Goal: Complete application form

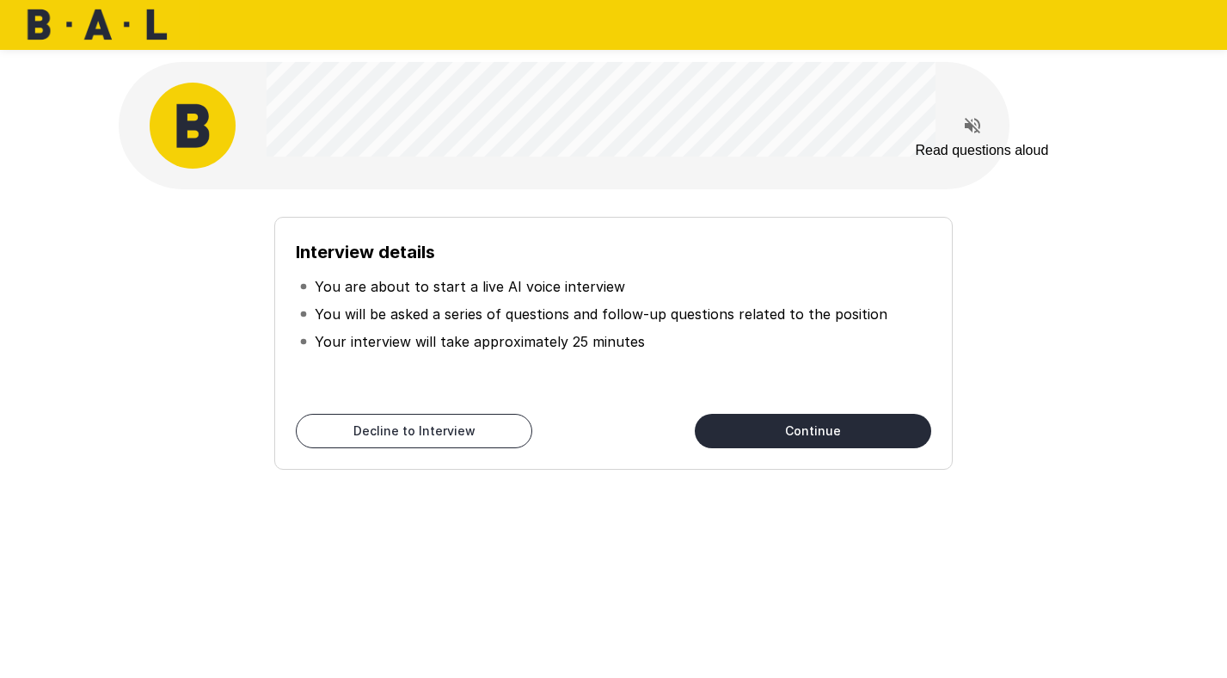
click at [970, 123] on icon "Read questions aloud" at bounding box center [972, 125] width 15 height 15
click at [795, 430] on button "Continue" at bounding box center [813, 431] width 236 height 34
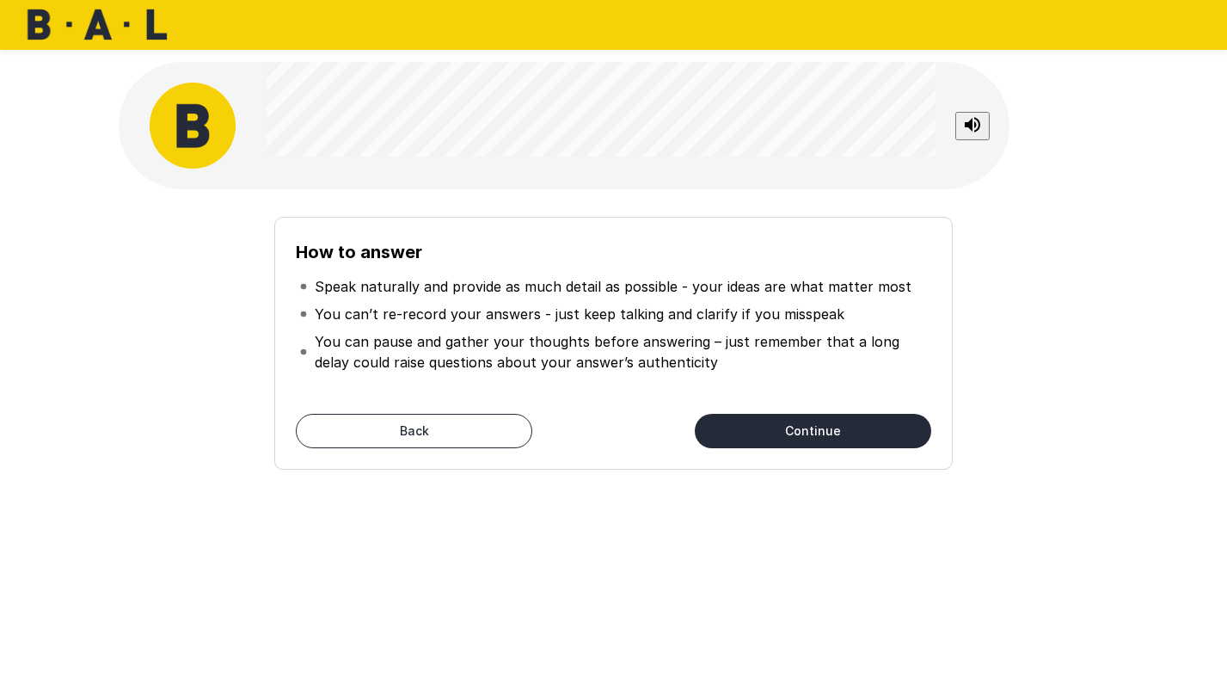
click at [786, 437] on button "Continue" at bounding box center [813, 431] width 236 height 34
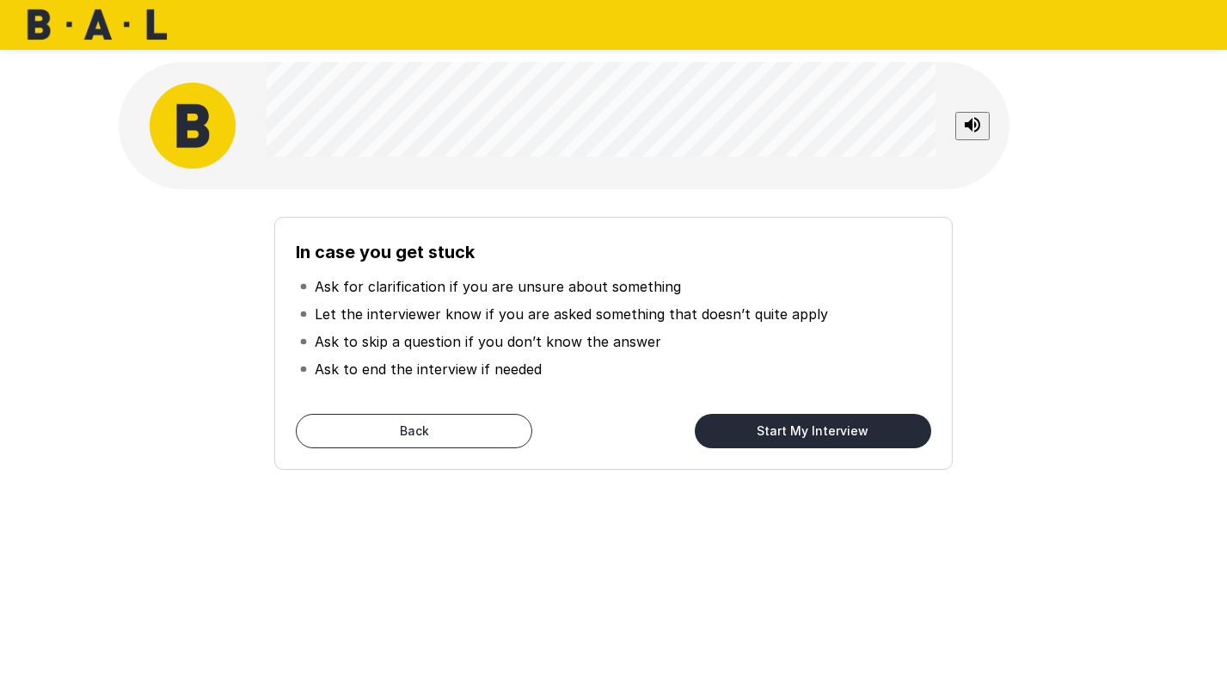
click at [743, 433] on button "Start My Interview" at bounding box center [813, 431] width 236 height 34
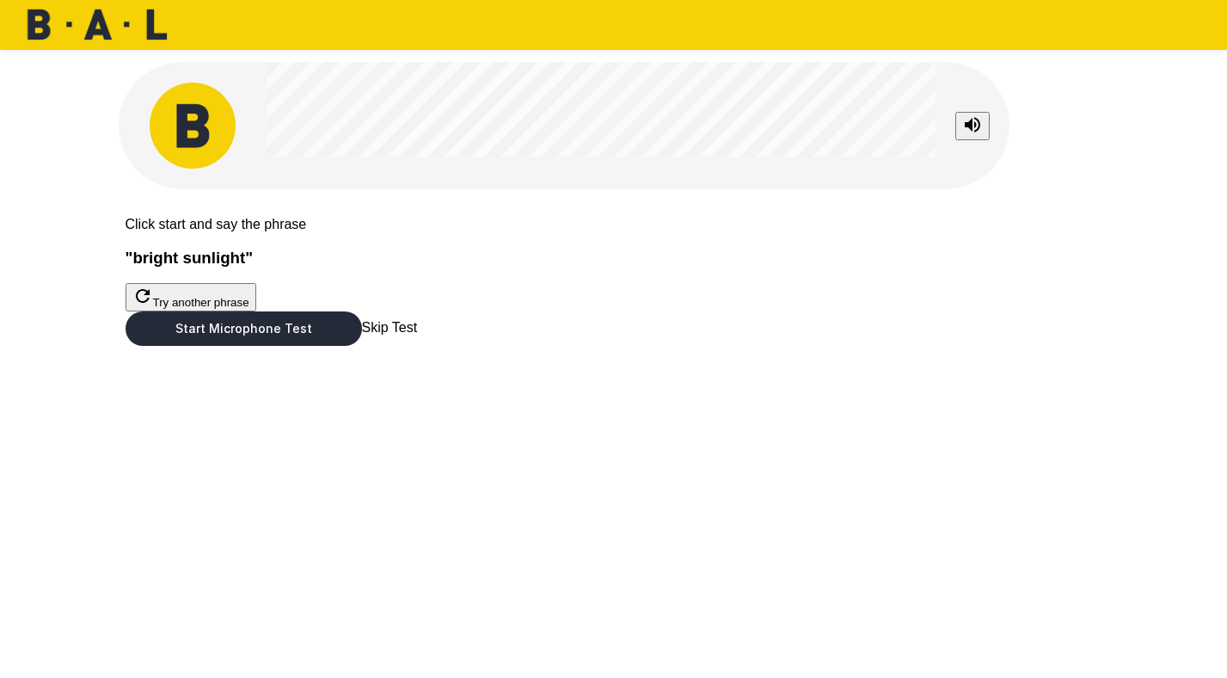
click at [362, 346] on button "Start Microphone Test" at bounding box center [244, 328] width 236 height 34
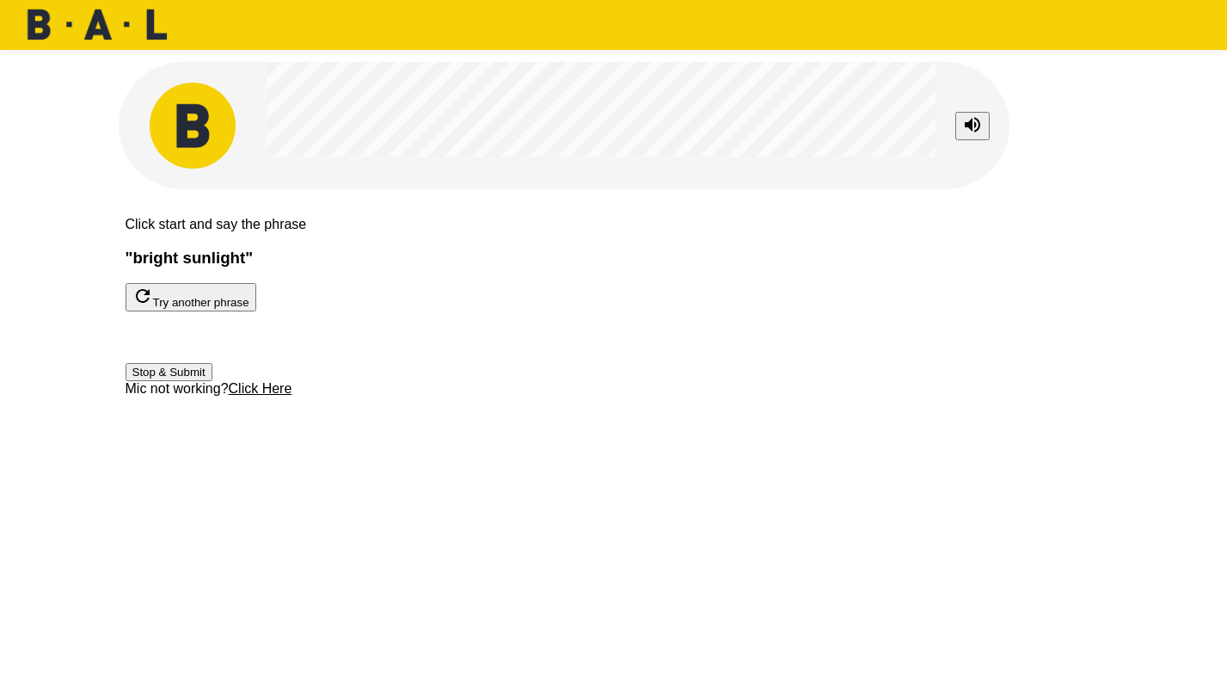
click at [212, 381] on button "Stop & Submit" at bounding box center [169, 372] width 87 height 18
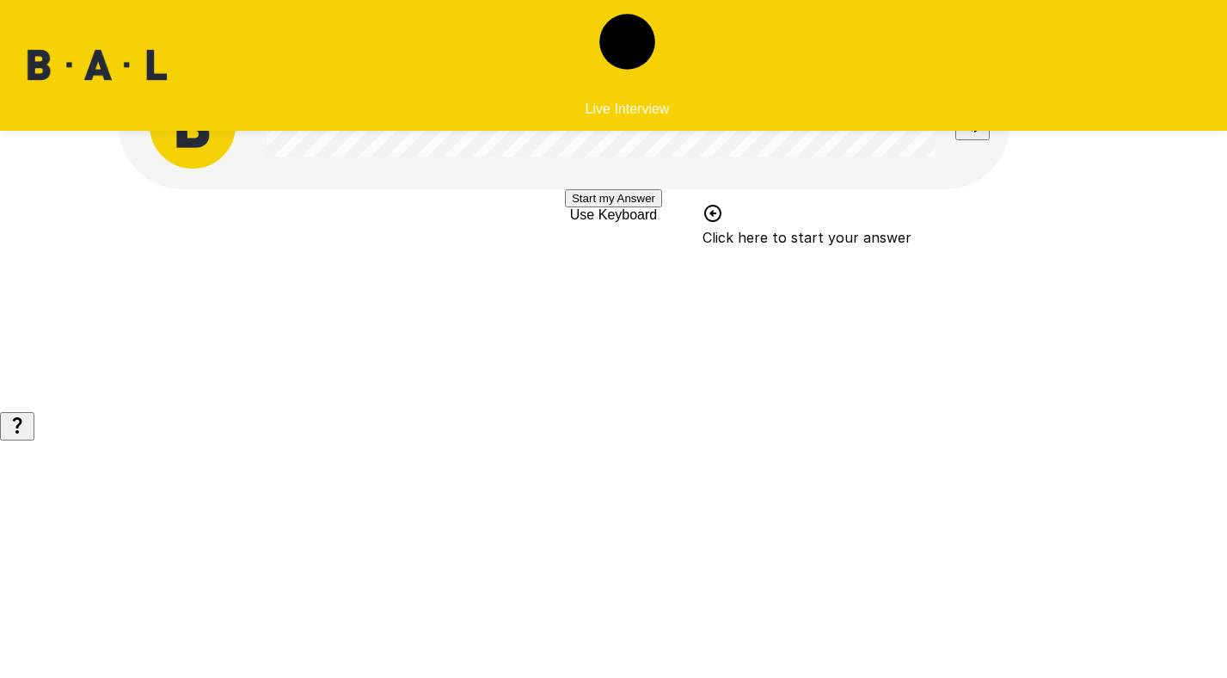
click at [655, 207] on button "Start my Answer" at bounding box center [613, 198] width 97 height 18
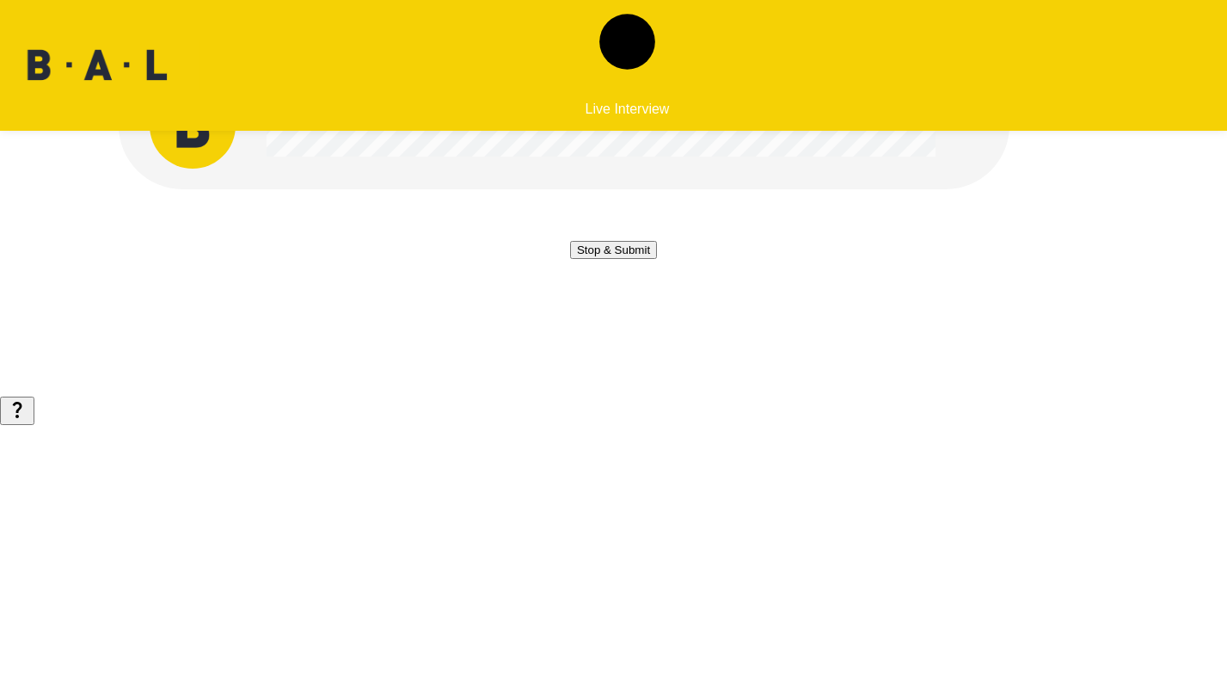
click at [646, 259] on button "Stop & Submit" at bounding box center [613, 250] width 87 height 18
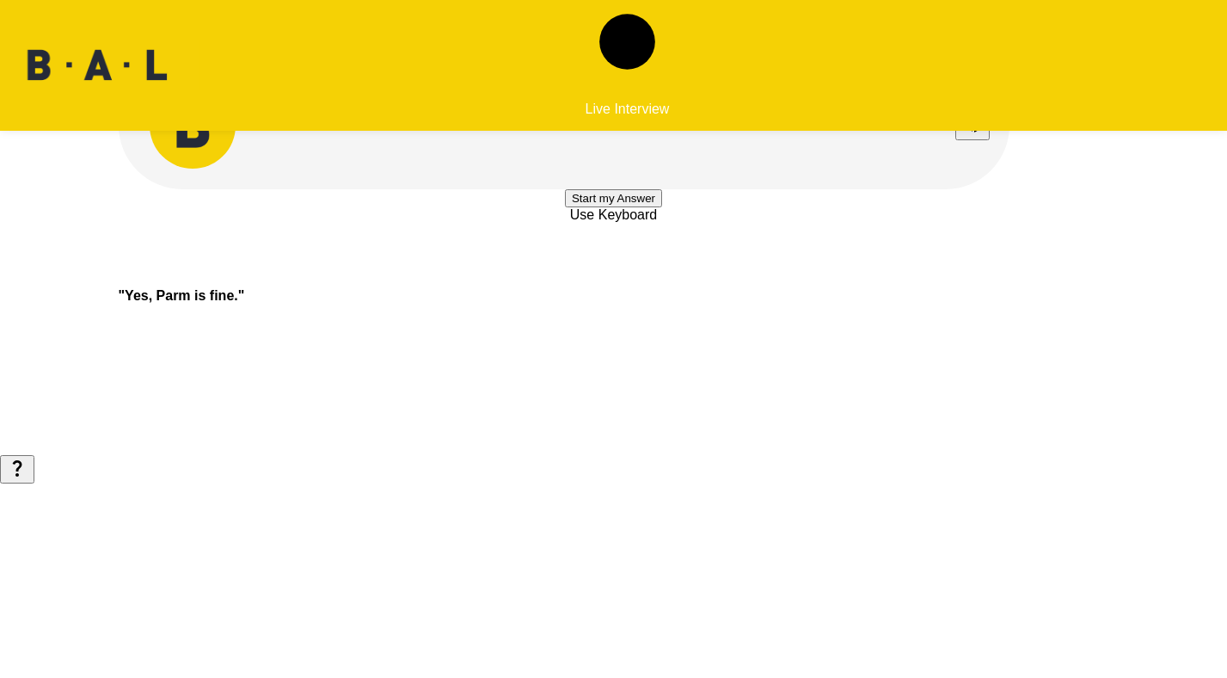
click at [662, 207] on button "Start my Answer" at bounding box center [613, 198] width 97 height 18
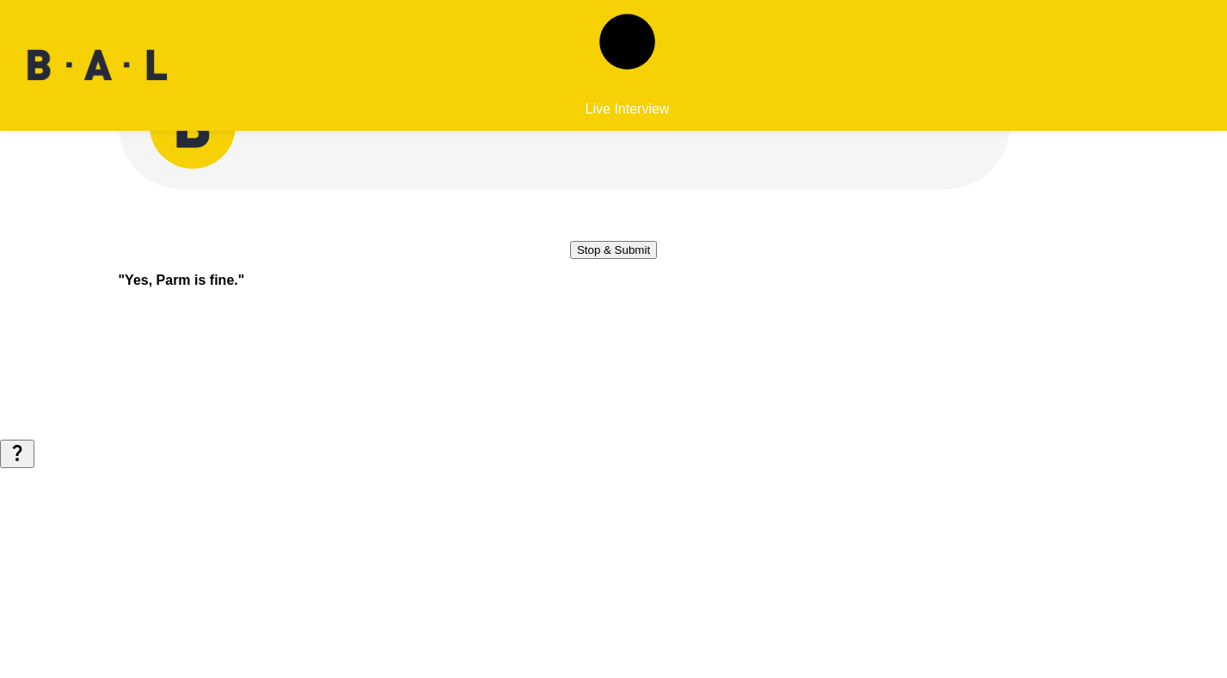
click at [657, 259] on button "Stop & Submit" at bounding box center [613, 250] width 87 height 18
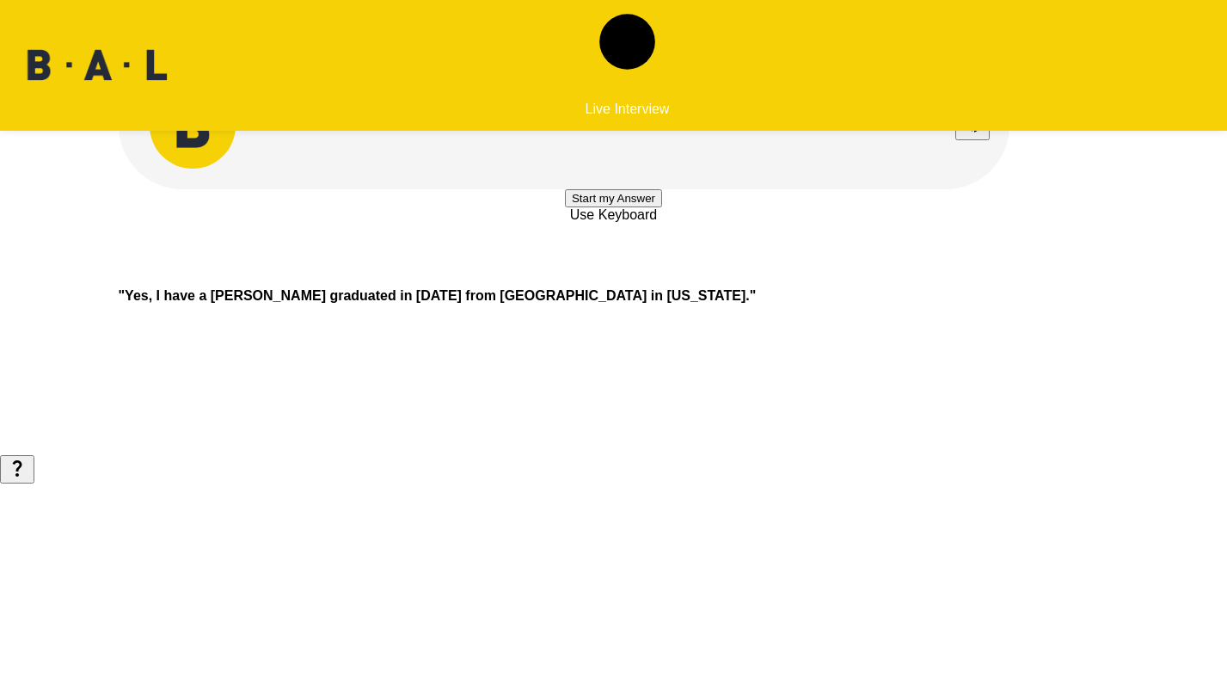
click at [609, 207] on button "Start my Answer" at bounding box center [613, 198] width 97 height 18
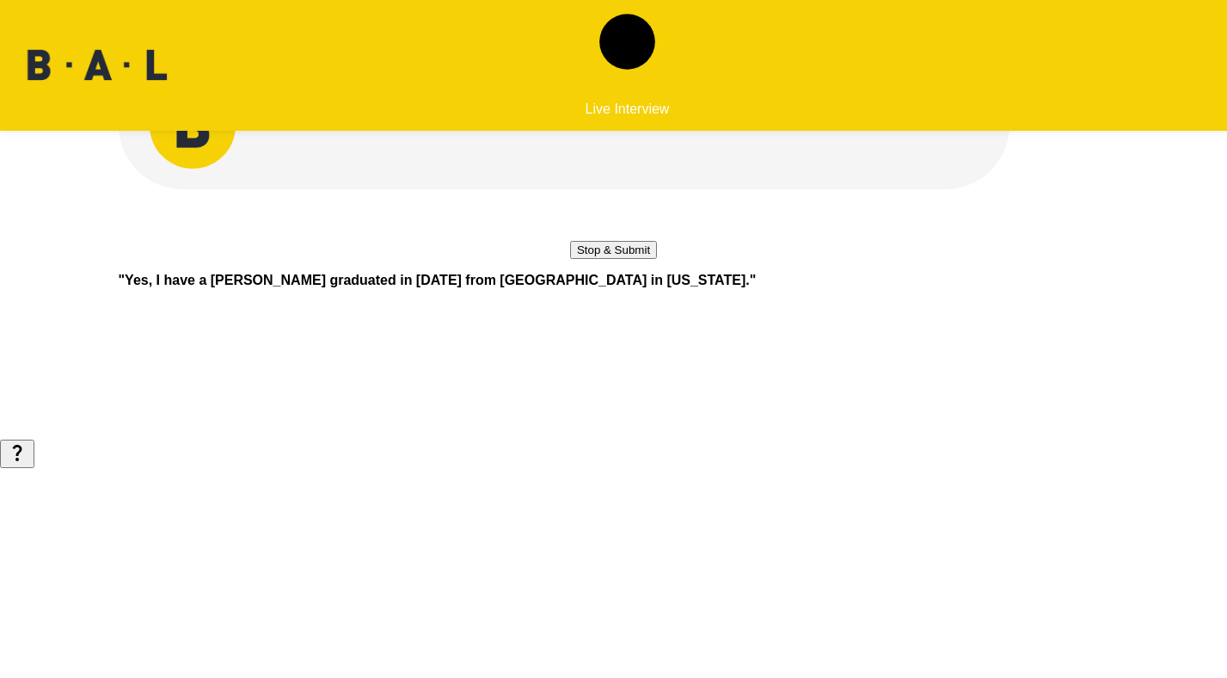
click at [610, 259] on button "Stop & Submit" at bounding box center [613, 250] width 87 height 18
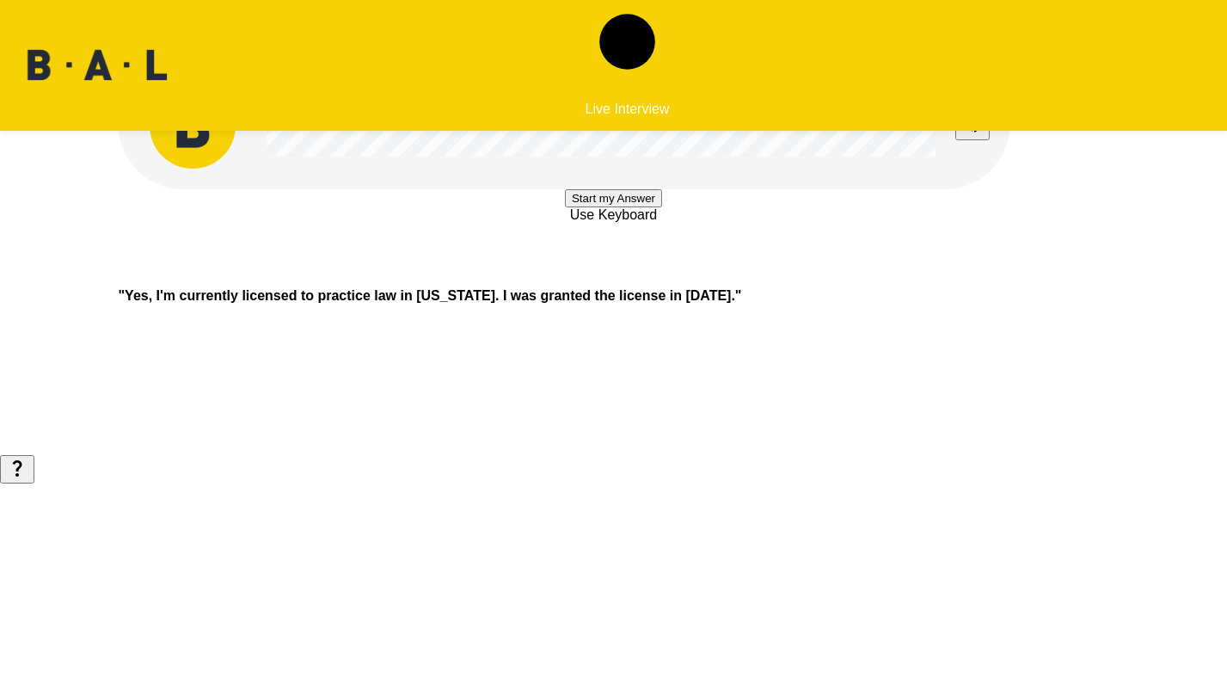
click at [622, 207] on button "Start my Answer" at bounding box center [613, 198] width 97 height 18
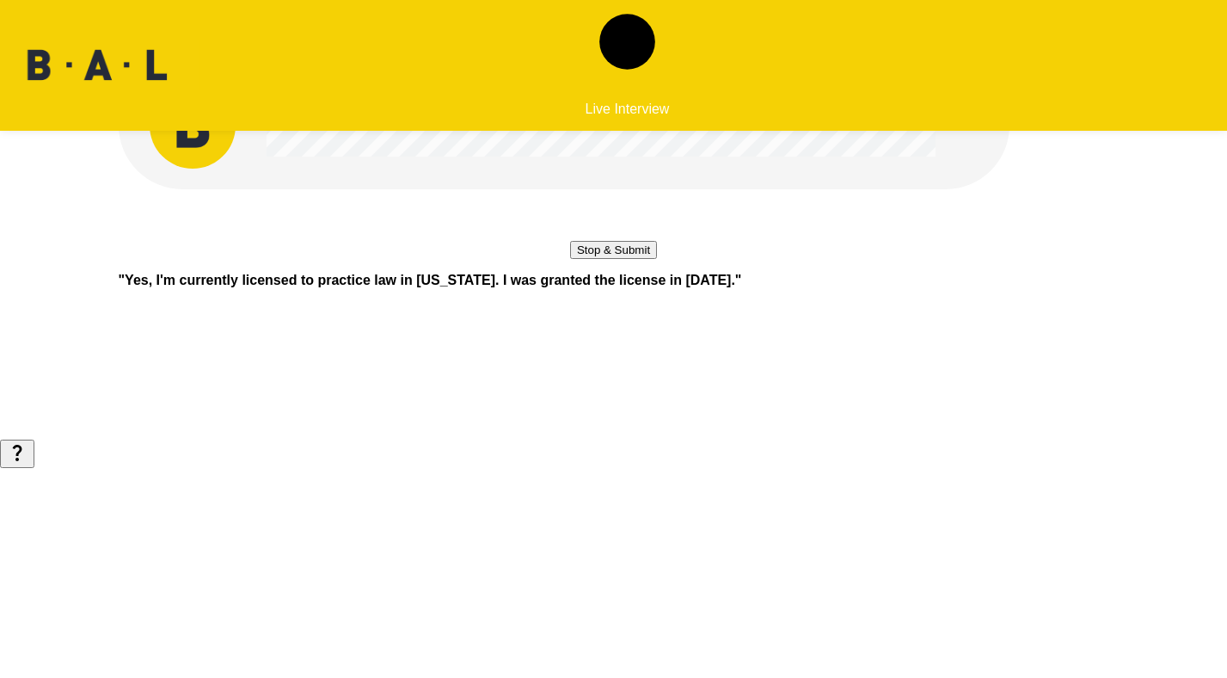
click at [622, 259] on button "Stop & Submit" at bounding box center [613, 250] width 87 height 18
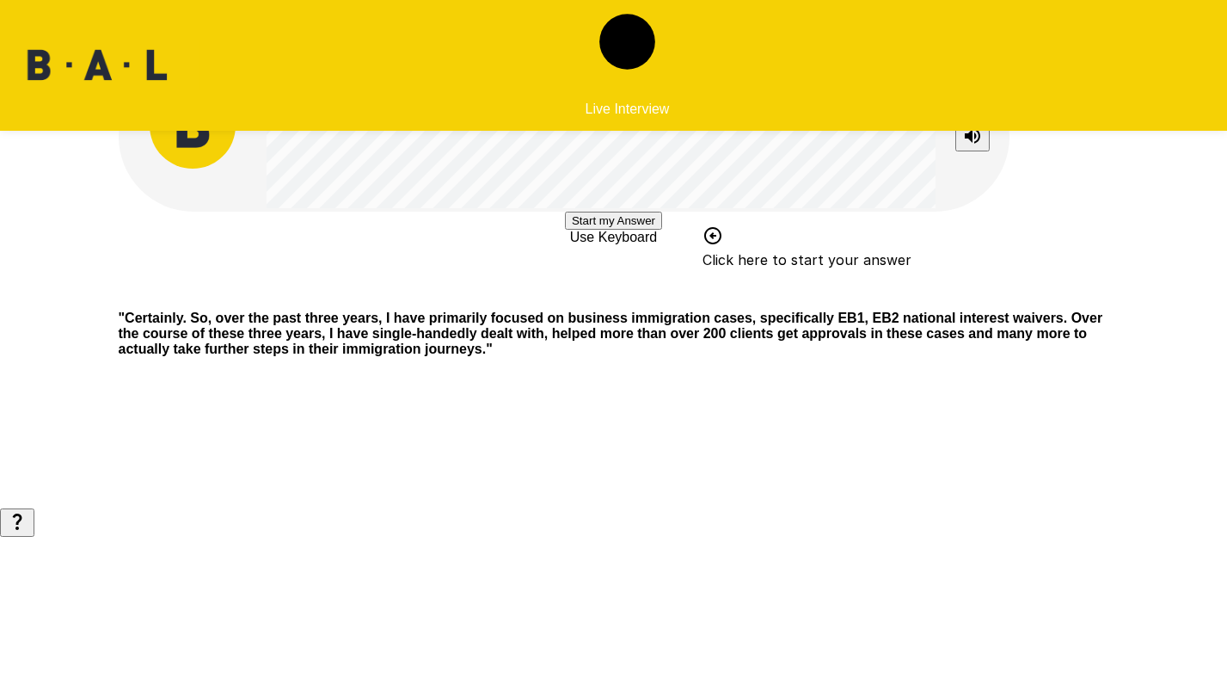
click at [587, 230] on button "Start my Answer" at bounding box center [613, 221] width 97 height 18
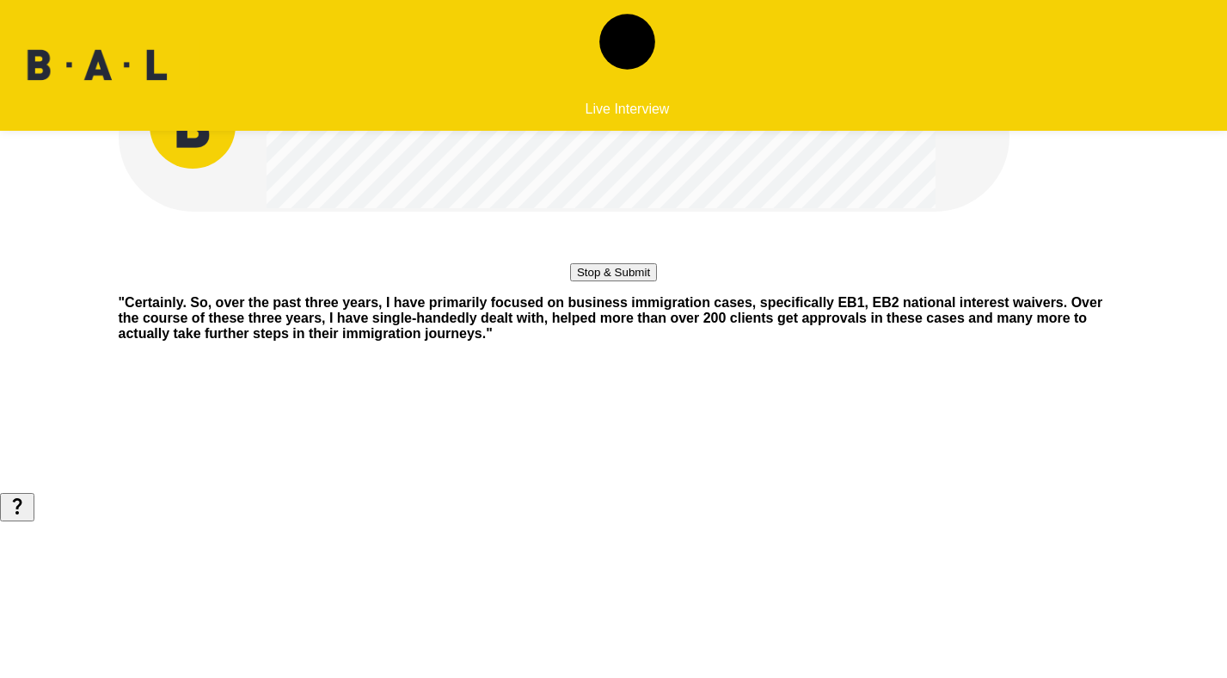
click at [586, 281] on button "Stop & Submit" at bounding box center [613, 272] width 87 height 18
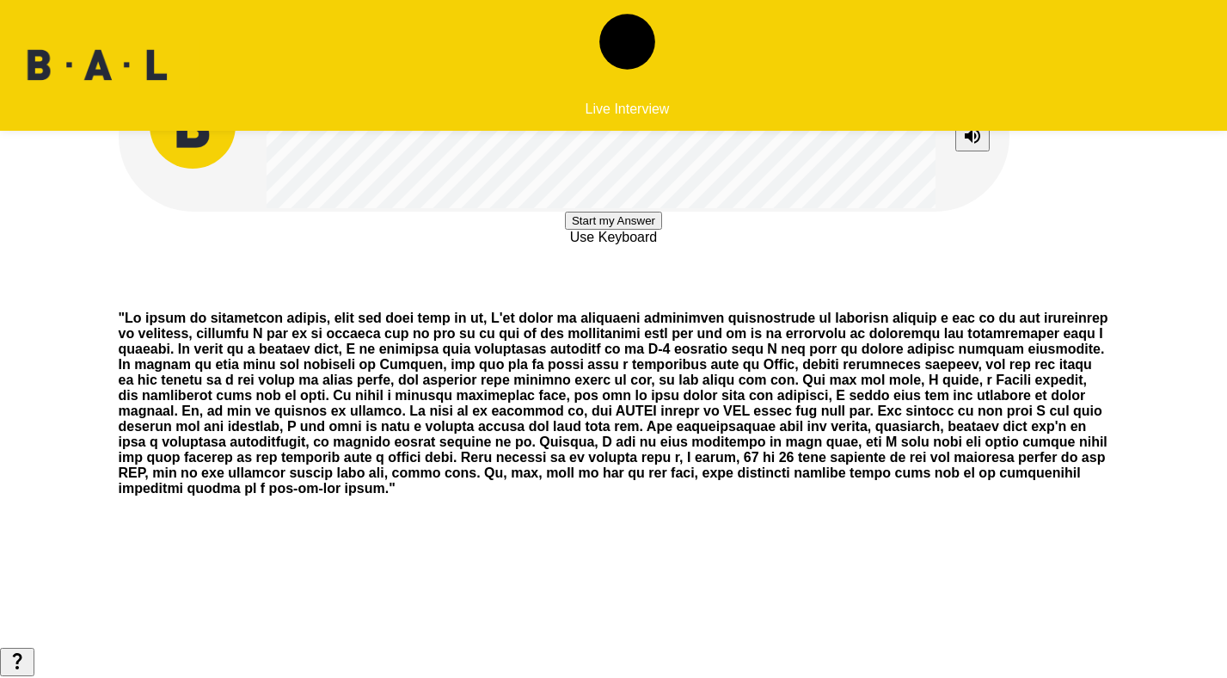
click at [629, 230] on button "Start my Answer" at bounding box center [613, 221] width 97 height 18
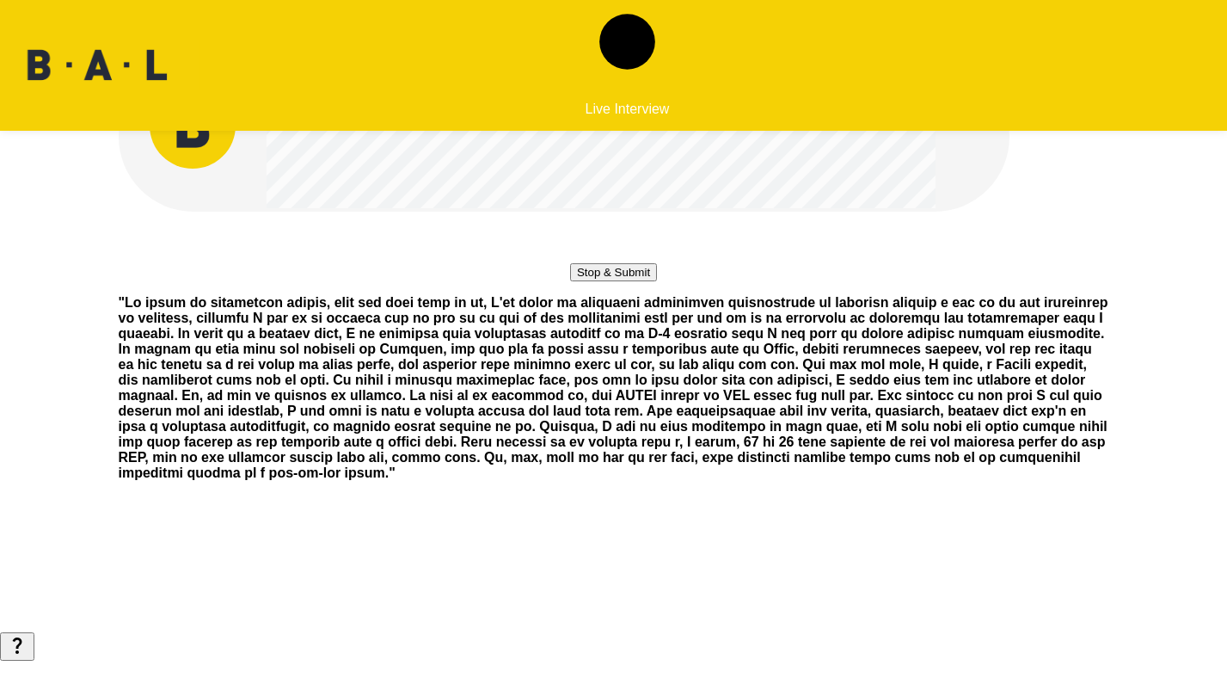
click at [630, 281] on button "Stop & Submit" at bounding box center [613, 272] width 87 height 18
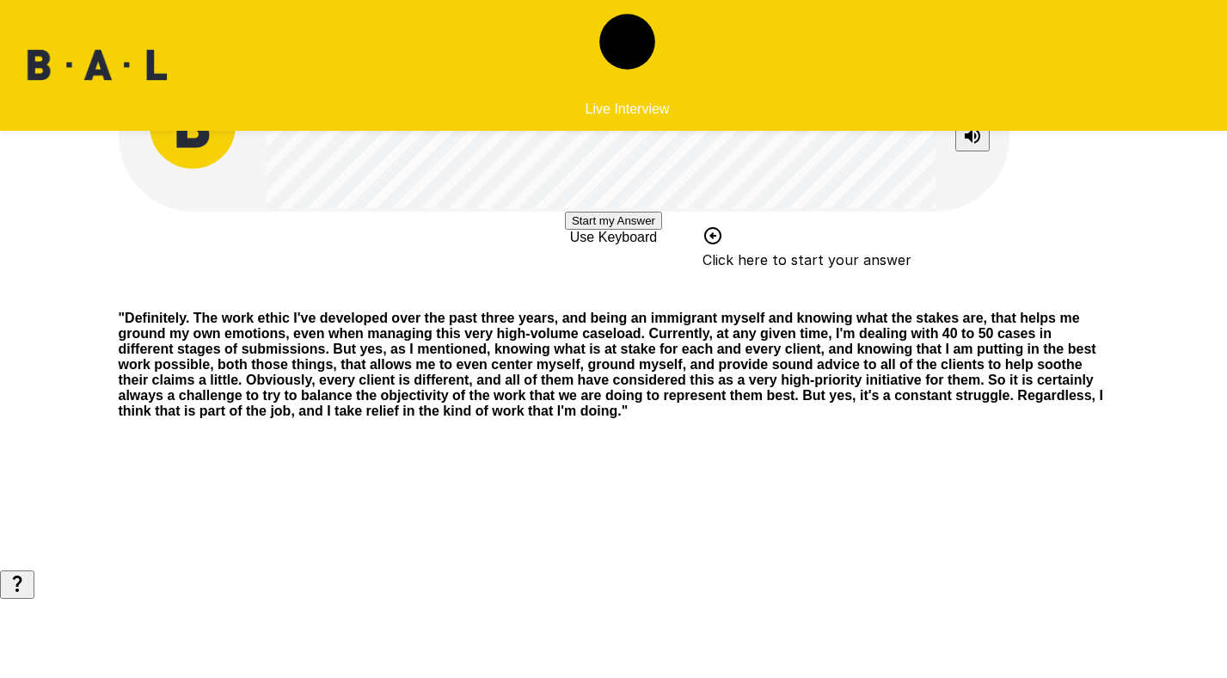
click at [662, 230] on button "Start my Answer" at bounding box center [613, 221] width 97 height 18
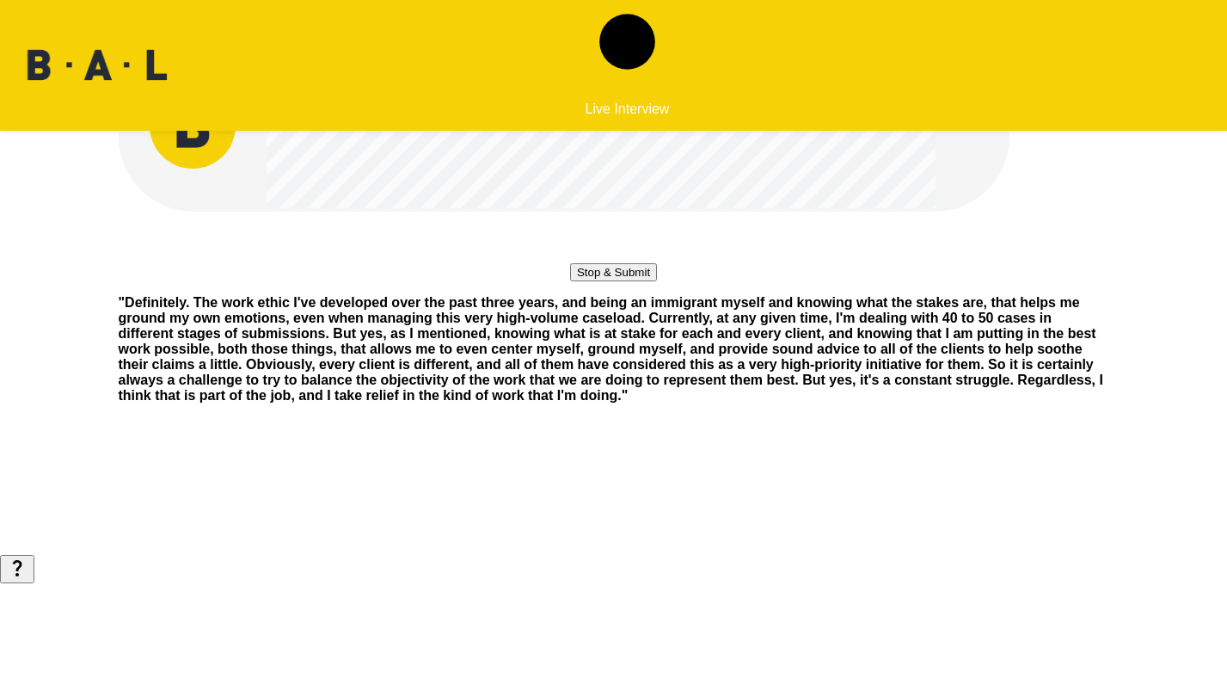
click at [657, 281] on button "Stop & Submit" at bounding box center [613, 272] width 87 height 18
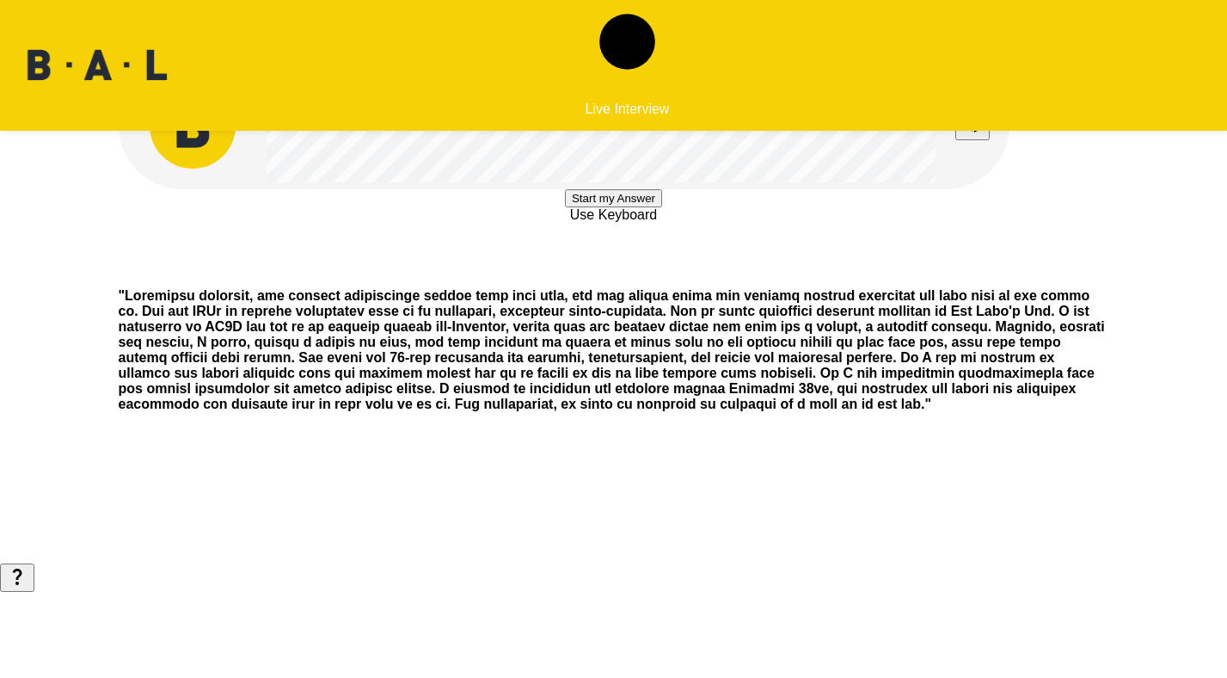
click at [629, 207] on button "Start my Answer" at bounding box center [613, 198] width 97 height 18
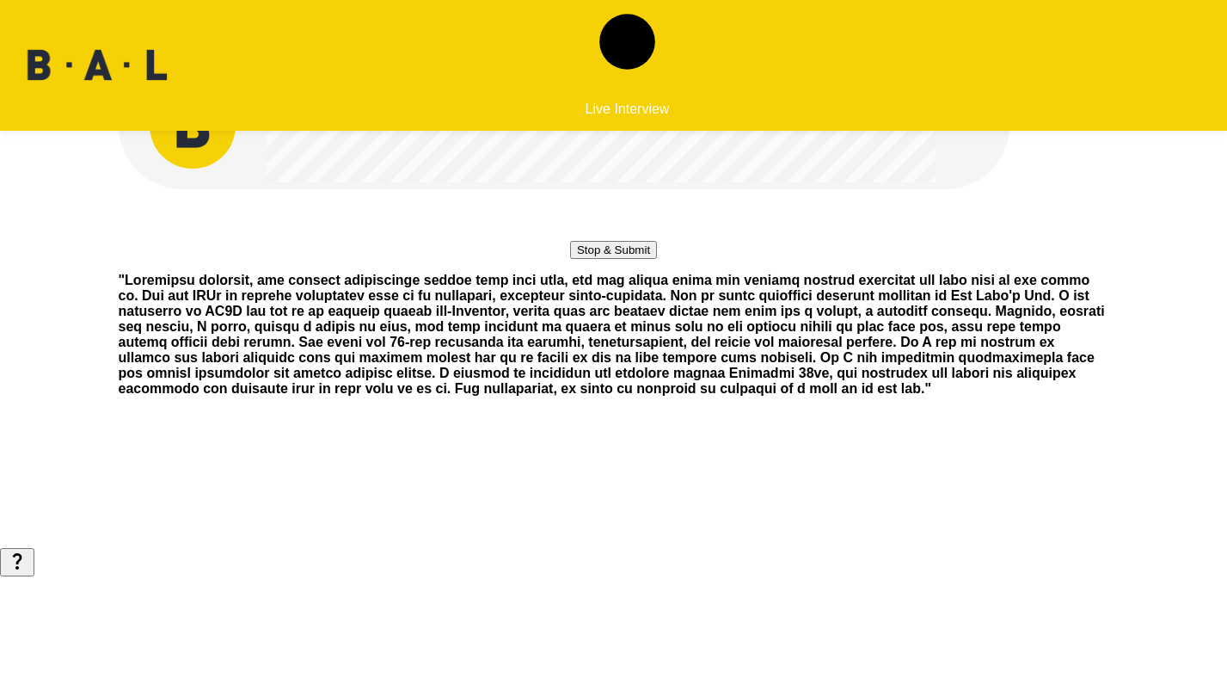
click at [604, 259] on button "Stop & Submit" at bounding box center [613, 250] width 87 height 18
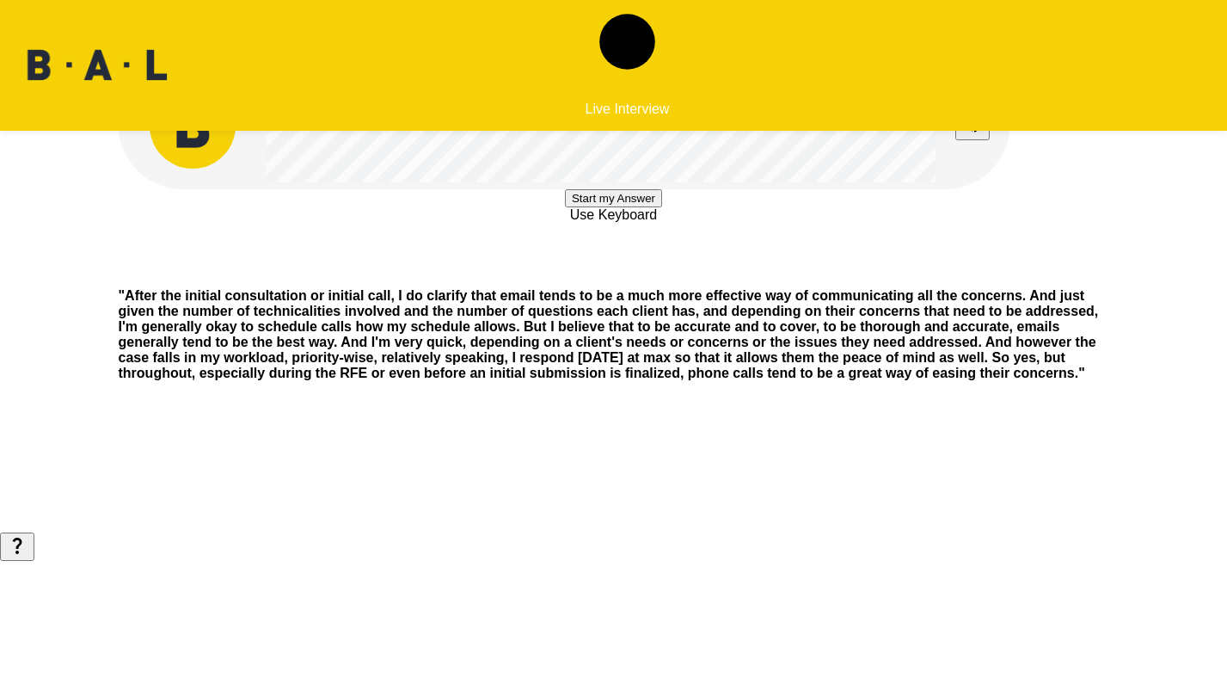
click at [631, 207] on button "Start my Answer" at bounding box center [613, 198] width 97 height 18
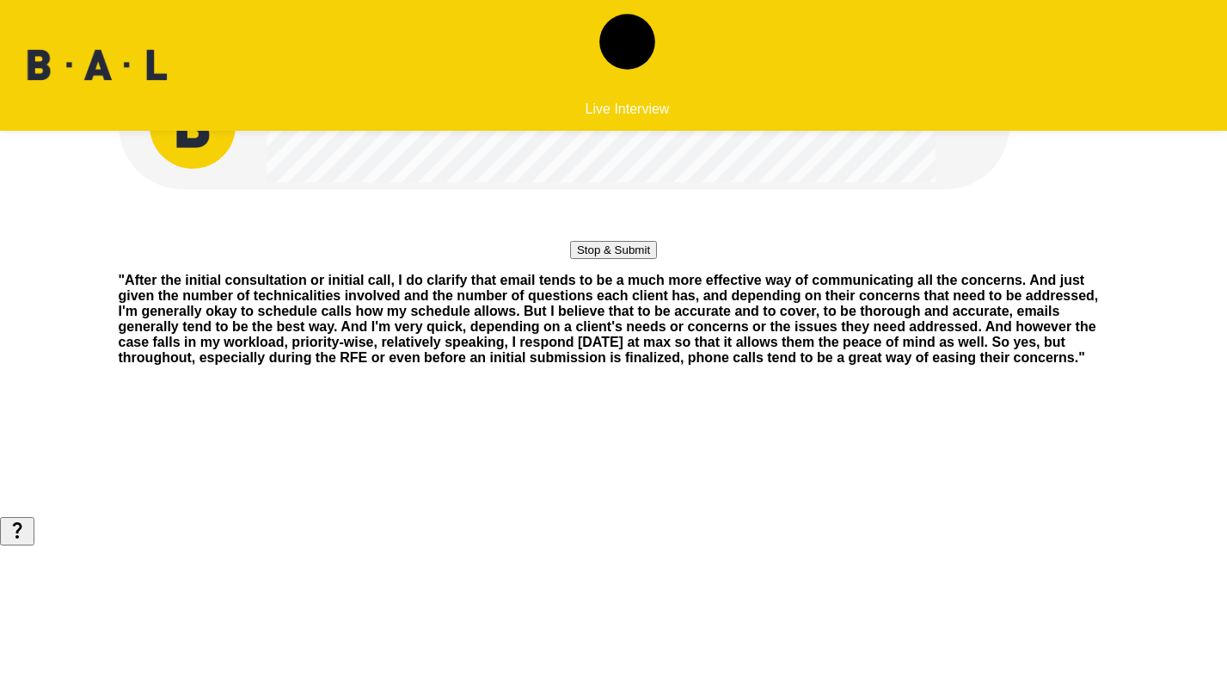
click at [629, 259] on button "Stop & Submit" at bounding box center [613, 250] width 87 height 18
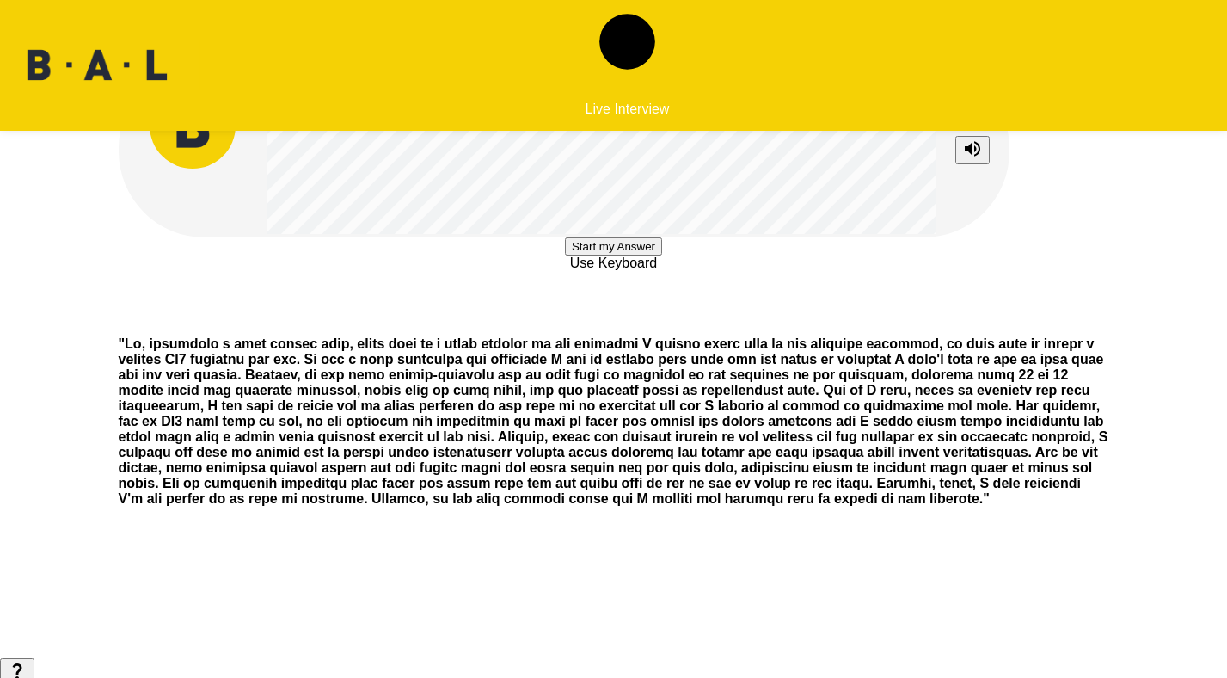
click at [637, 255] on button "Start my Answer" at bounding box center [613, 246] width 97 height 18
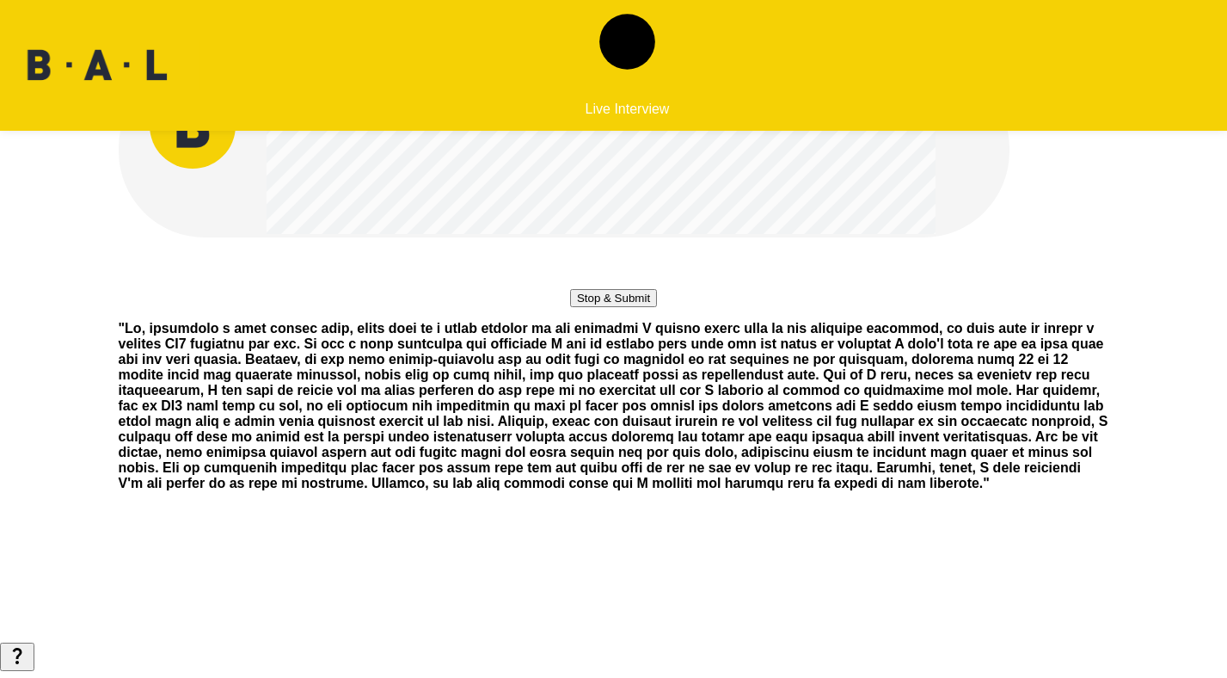
click at [636, 307] on button "Stop & Submit" at bounding box center [613, 298] width 87 height 18
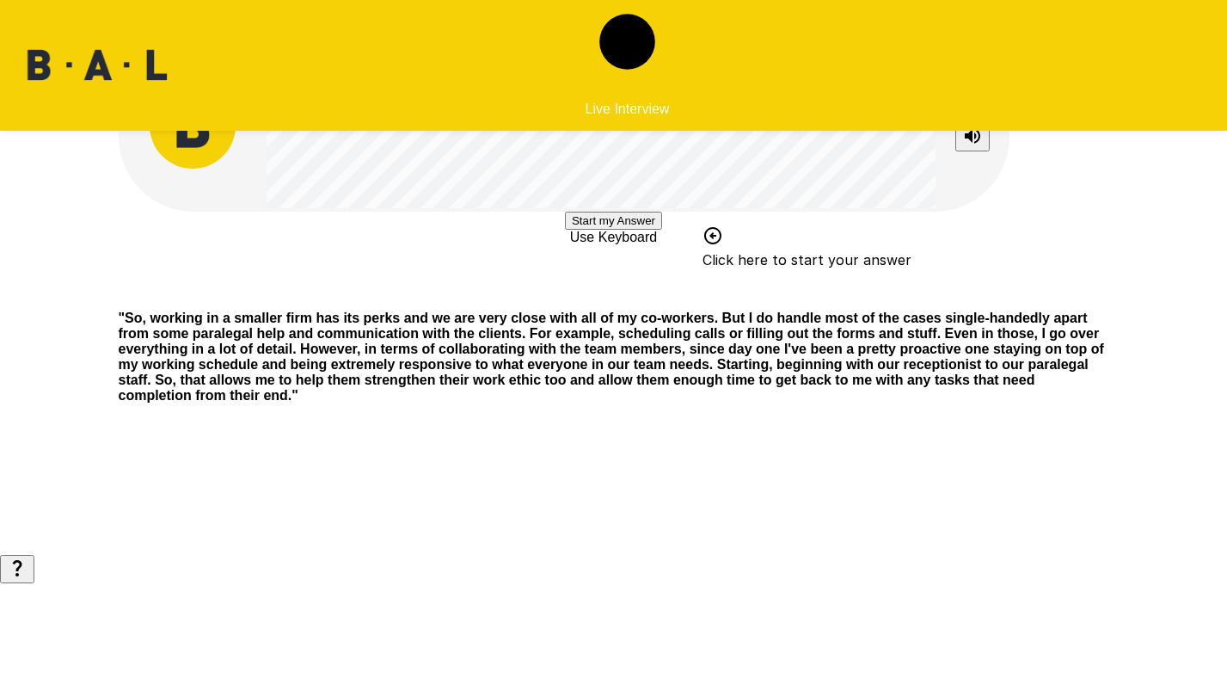
click at [640, 230] on button "Start my Answer" at bounding box center [613, 221] width 97 height 18
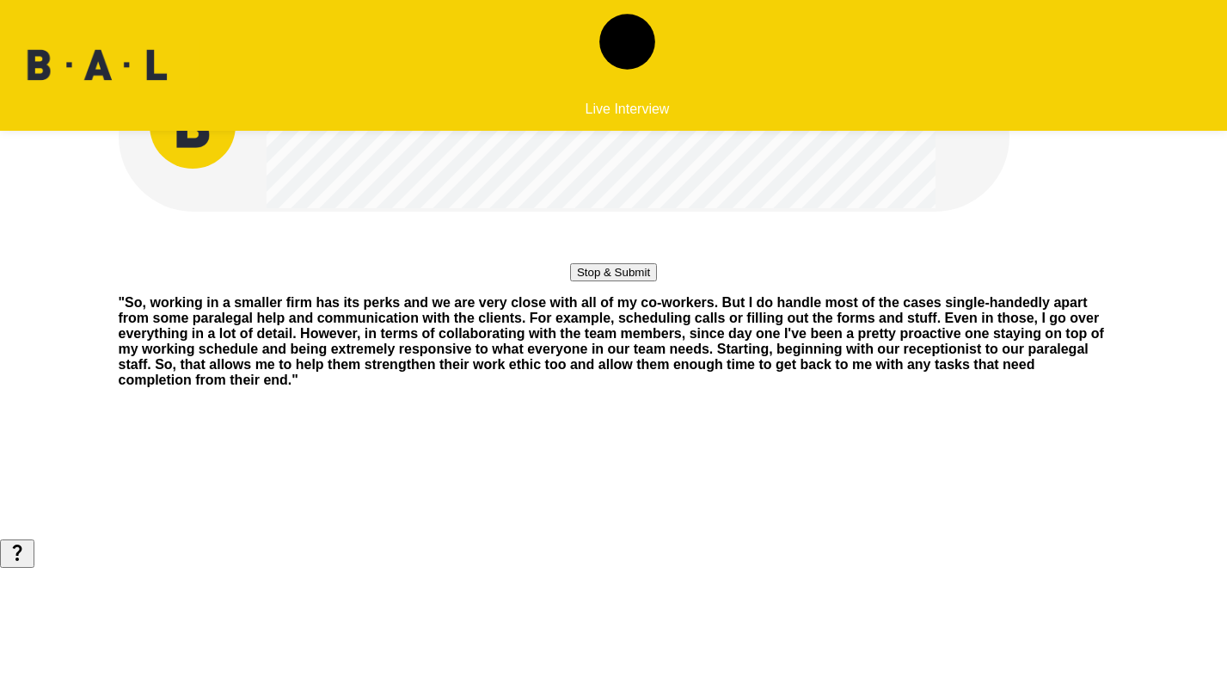
click at [640, 281] on button "Stop & Submit" at bounding box center [613, 272] width 87 height 18
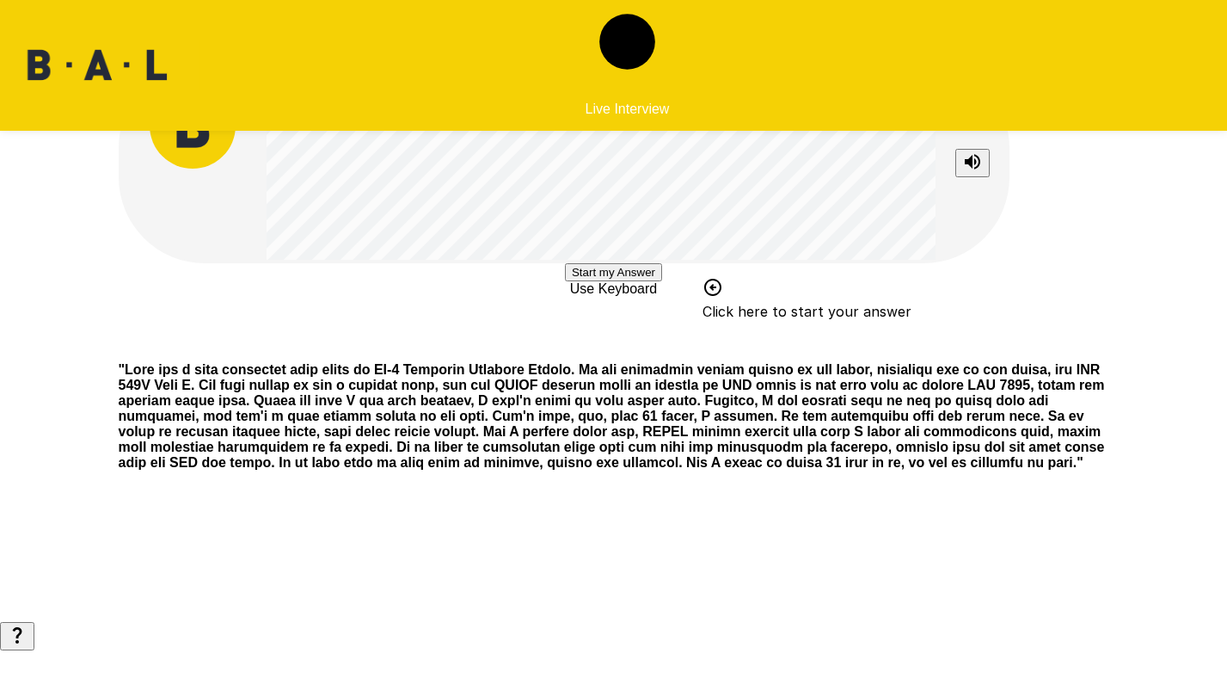
click at [626, 281] on button "Start my Answer" at bounding box center [613, 272] width 97 height 18
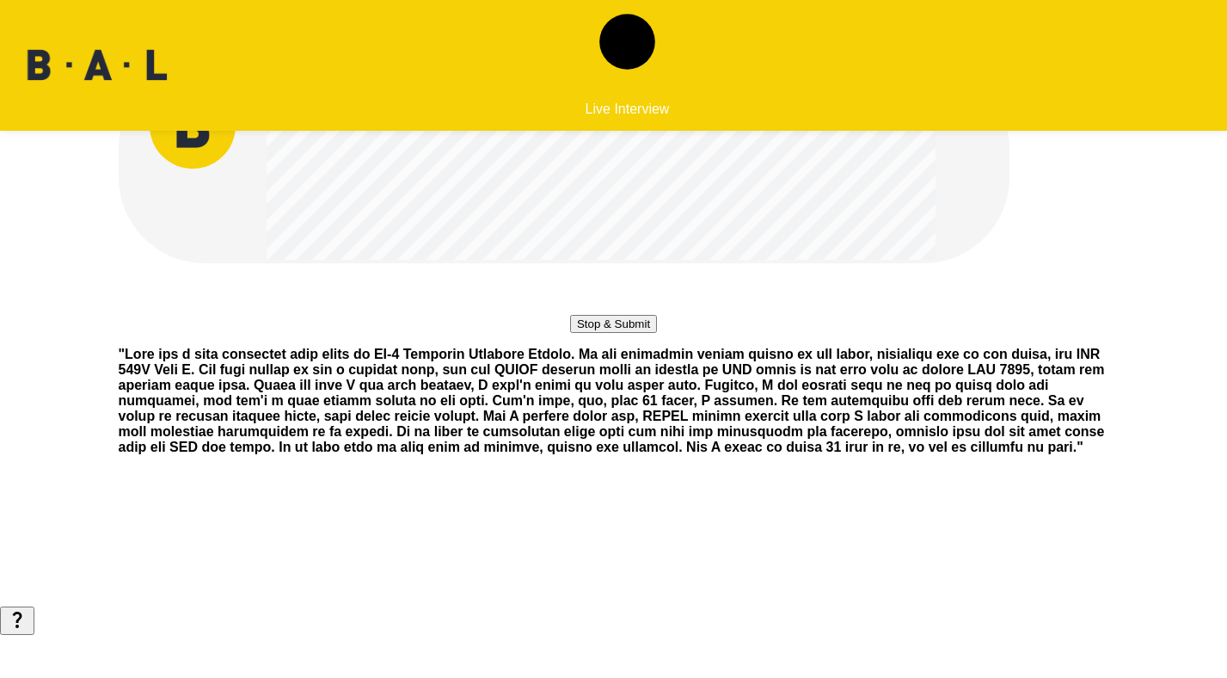
click at [617, 333] on button "Stop & Submit" at bounding box center [613, 324] width 87 height 18
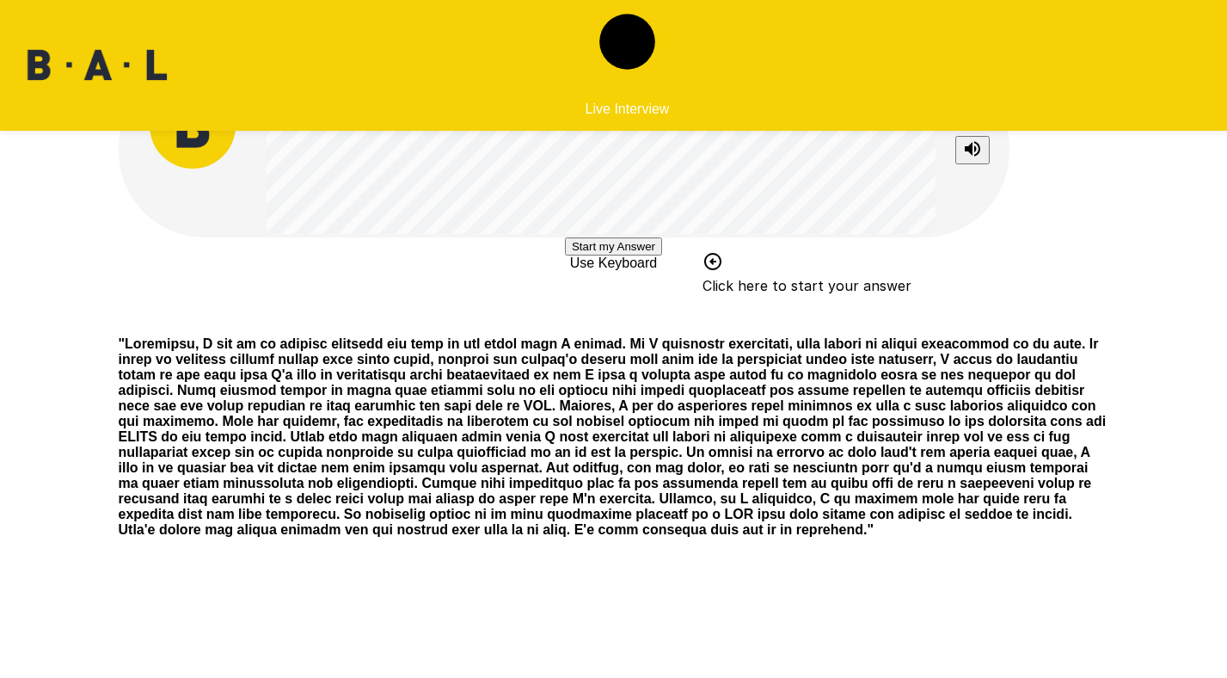
click at [662, 255] on button "Start my Answer" at bounding box center [613, 246] width 97 height 18
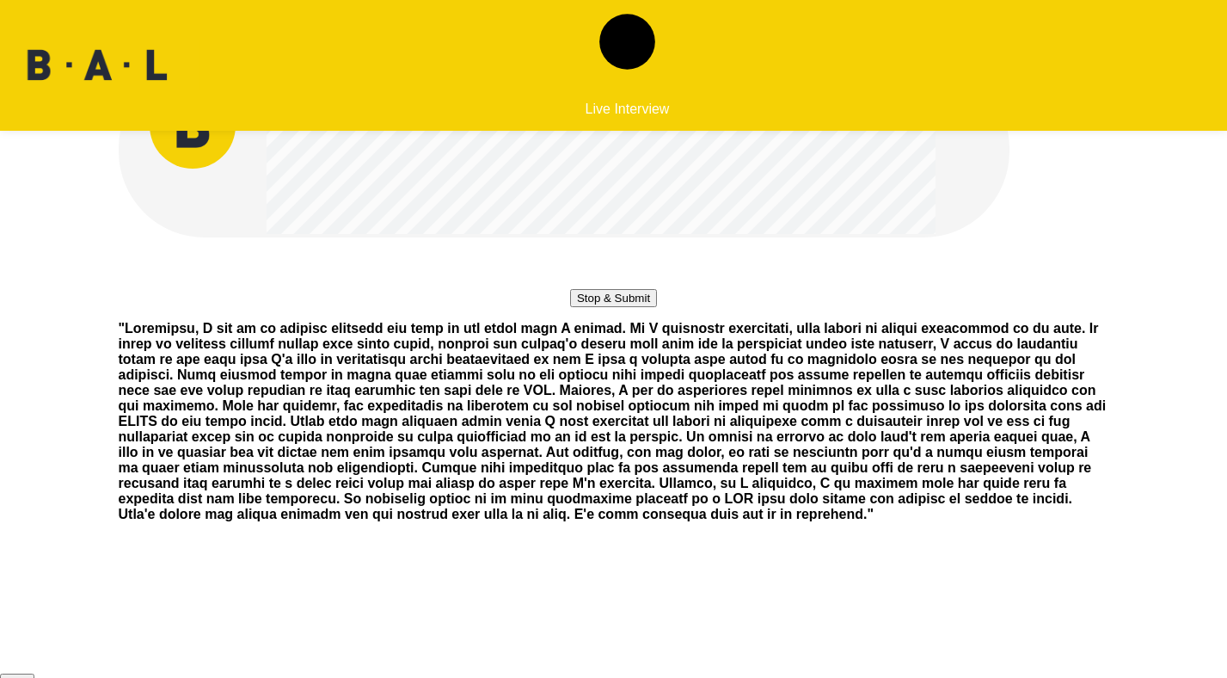
click at [635, 307] on button "Stop & Submit" at bounding box center [613, 298] width 87 height 18
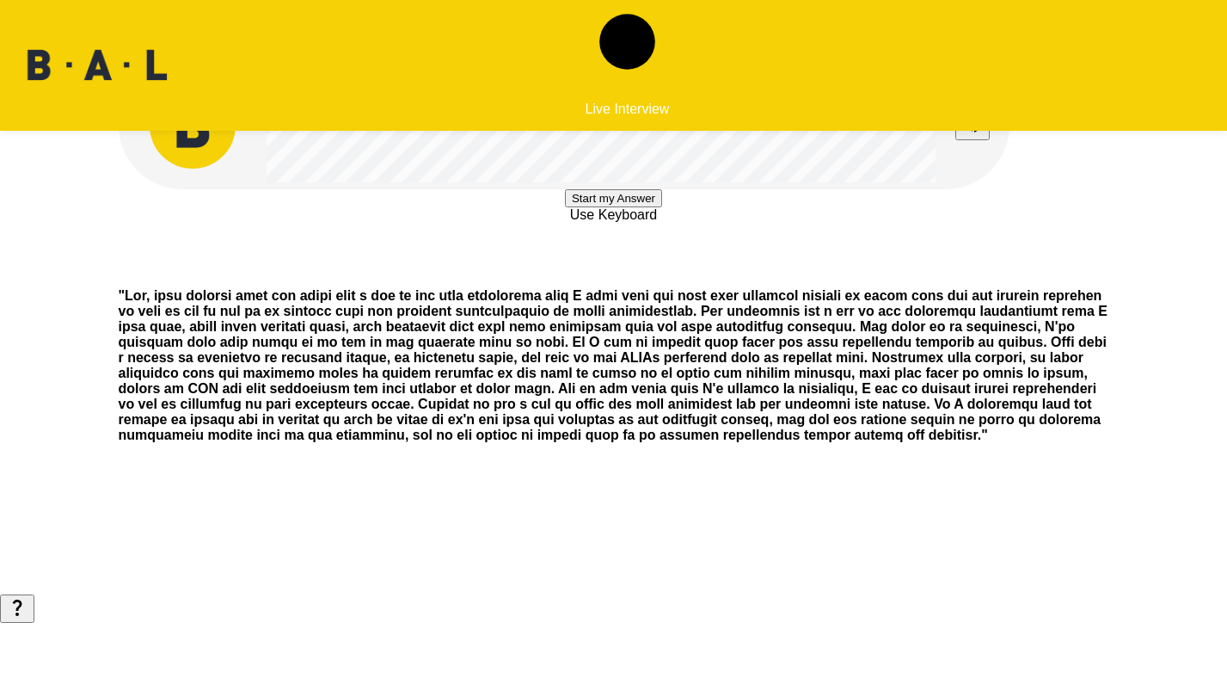
click at [654, 207] on button "Start my Answer" at bounding box center [613, 198] width 97 height 18
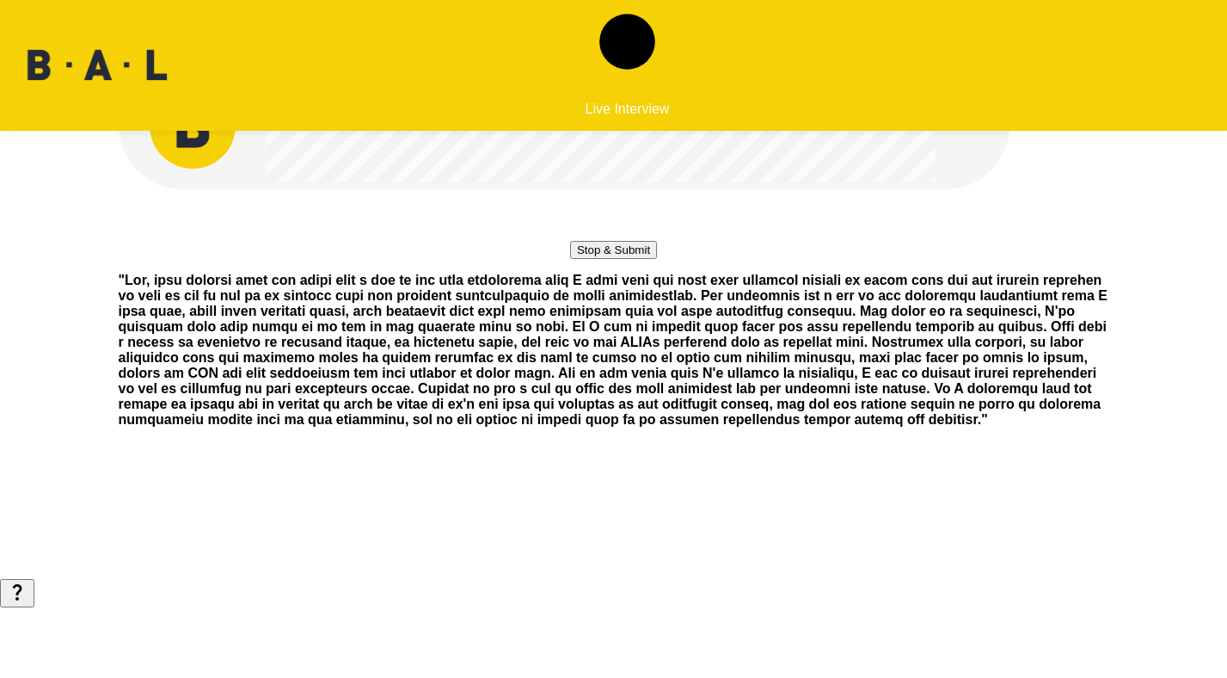
click at [641, 259] on button "Stop & Submit" at bounding box center [613, 250] width 87 height 18
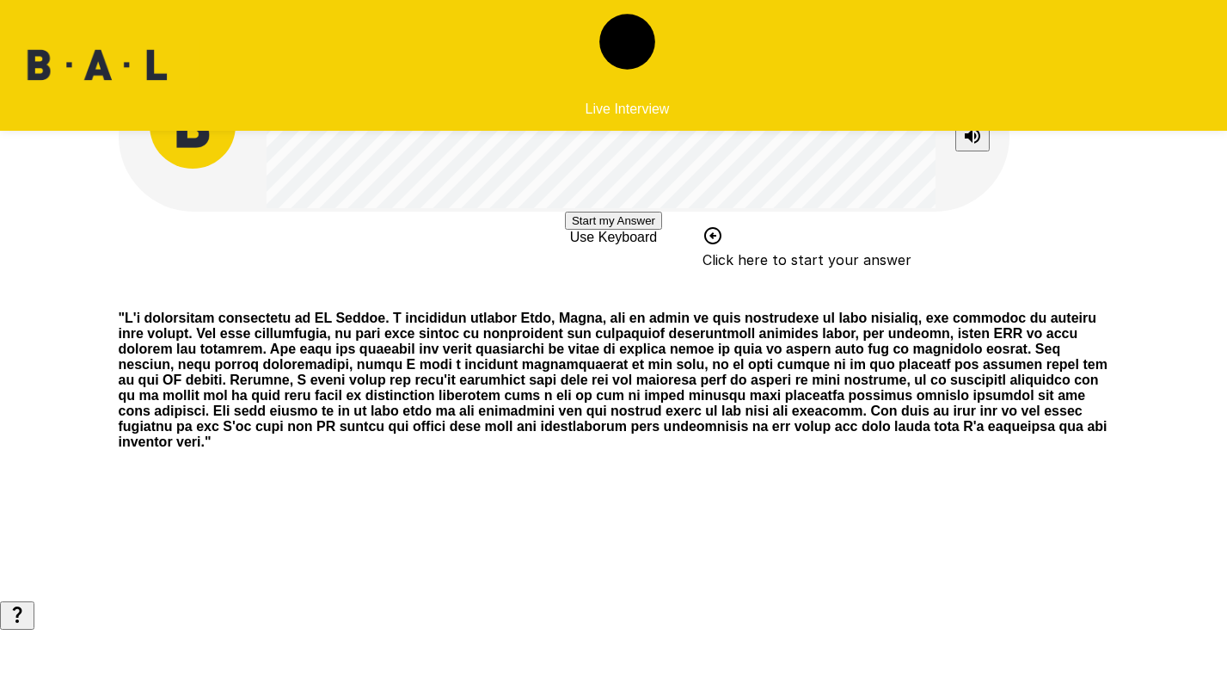
click at [631, 230] on button "Start my Answer" at bounding box center [613, 221] width 97 height 18
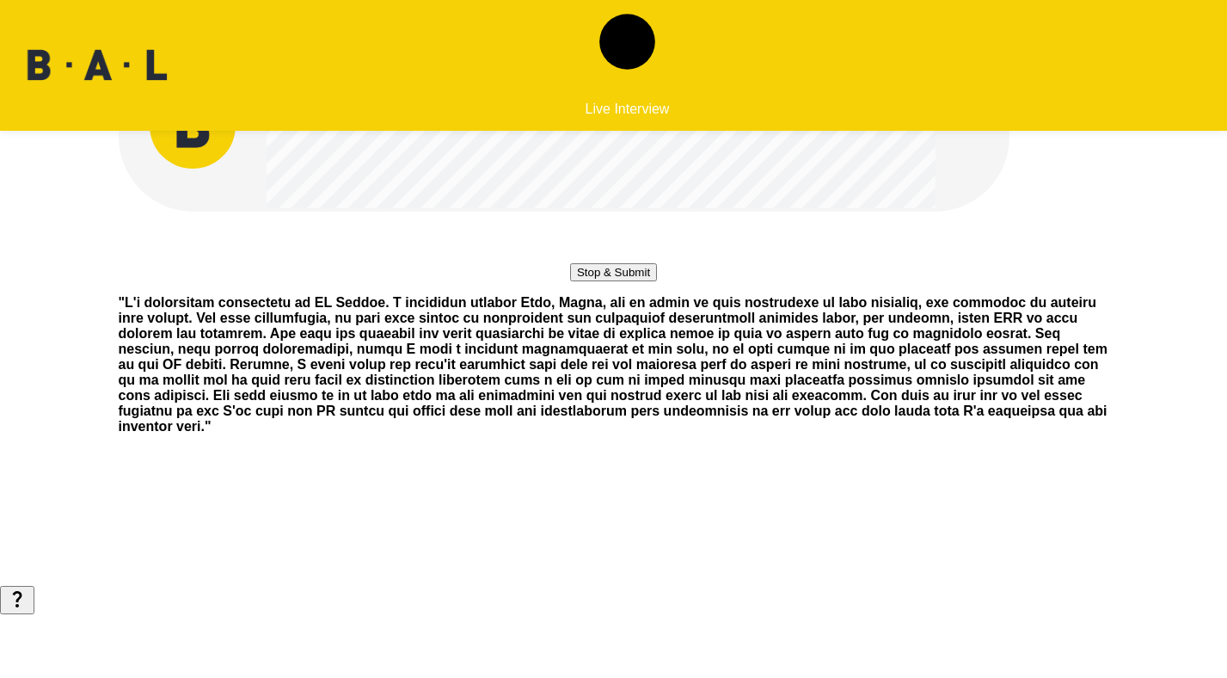
click at [630, 281] on button "Stop & Submit" at bounding box center [613, 272] width 87 height 18
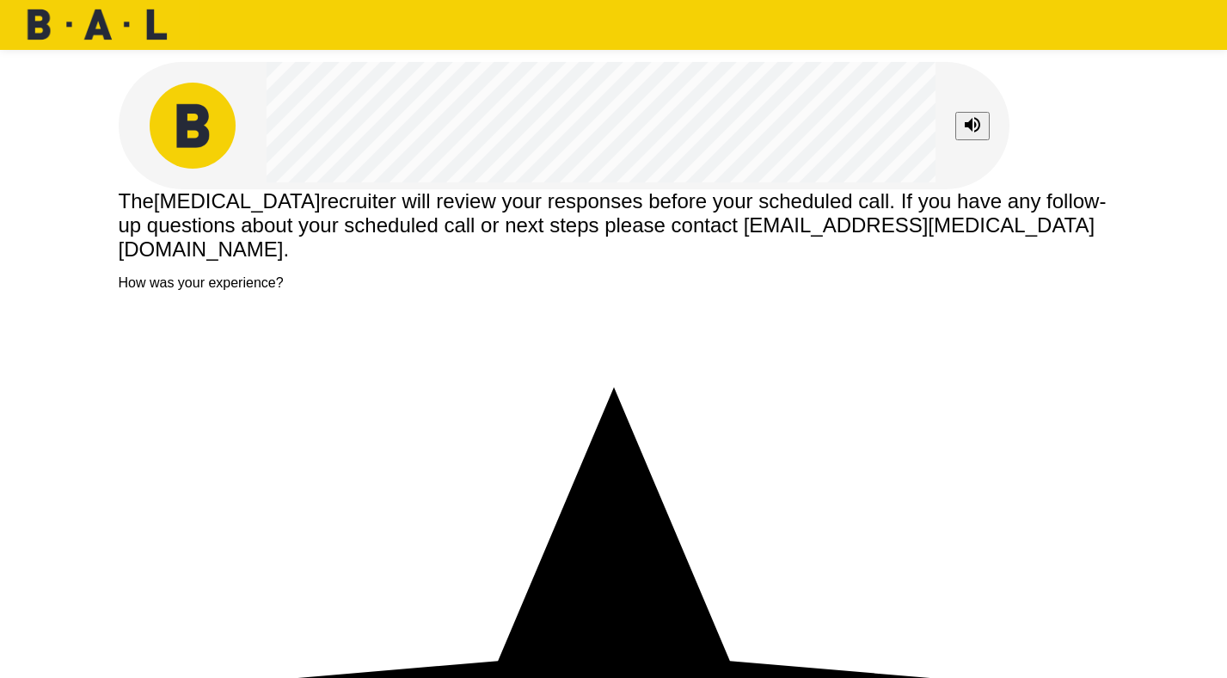
type textarea "**********"
